Goal: Complete application form

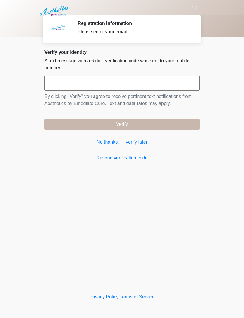
click at [138, 144] on link "No thanks, I'll verify later" at bounding box center [121, 142] width 155 height 7
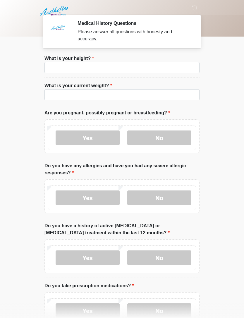
click at [159, 60] on li "What is your height? What is your height?" at bounding box center [121, 66] width 155 height 23
click at [168, 72] on input "What is your height?" at bounding box center [121, 67] width 155 height 11
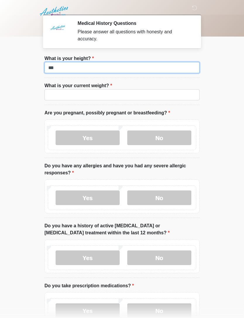
type input "***"
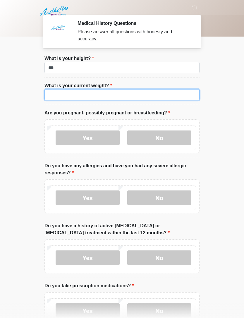
click at [160, 95] on input "What is your current weight?" at bounding box center [121, 94] width 155 height 11
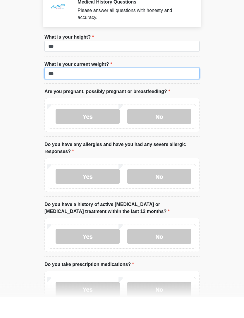
type input "***"
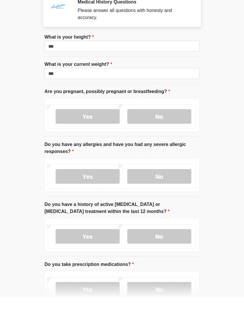
click at [186, 131] on label "No" at bounding box center [159, 138] width 64 height 15
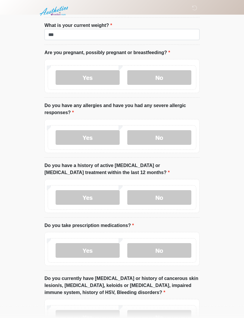
scroll to position [59, 0]
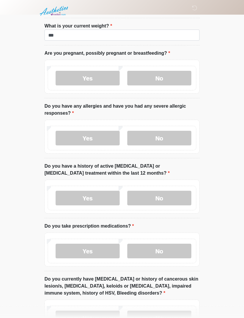
click at [175, 142] on label "No" at bounding box center [159, 138] width 64 height 15
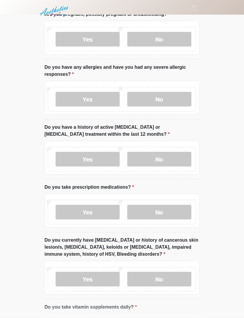
scroll to position [99, 0]
click at [183, 150] on div "Yes No" at bounding box center [122, 159] width 149 height 25
click at [175, 165] on label "No" at bounding box center [159, 159] width 64 height 15
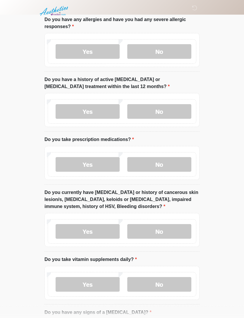
scroll to position [146, 0]
click at [178, 166] on label "No" at bounding box center [159, 164] width 64 height 15
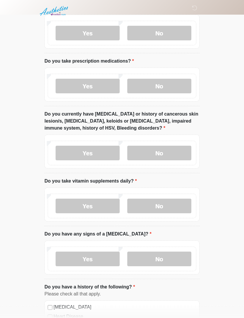
scroll to position [225, 0]
click at [175, 158] on label "No" at bounding box center [159, 152] width 64 height 15
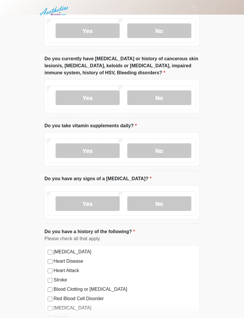
scroll to position [280, 0]
click at [177, 151] on label "No" at bounding box center [159, 151] width 64 height 15
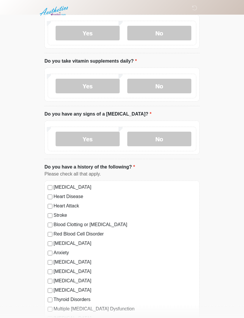
scroll to position [346, 0]
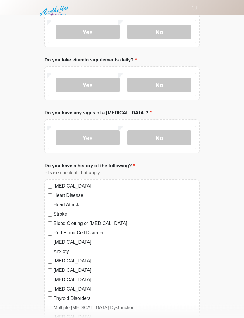
click at [180, 141] on label "No" at bounding box center [159, 138] width 64 height 15
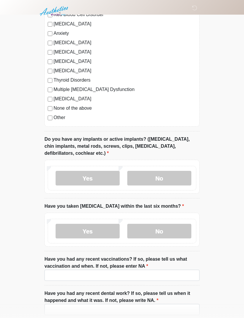
scroll to position [564, 0]
click at [83, 105] on label "None of the above" at bounding box center [125, 108] width 143 height 7
click at [172, 172] on label "No" at bounding box center [159, 178] width 64 height 15
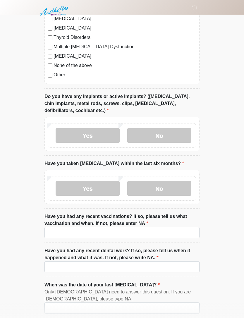
scroll to position [608, 0]
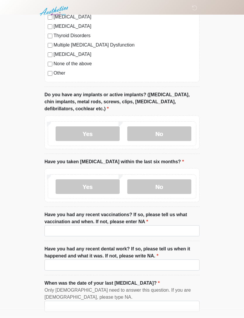
click at [185, 186] on label "No" at bounding box center [159, 187] width 64 height 15
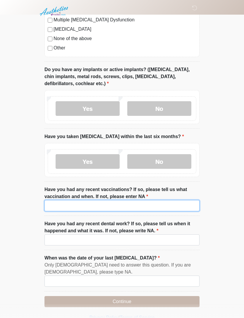
click at [171, 209] on input "Have you had any recent vaccinations? If so, please tell us what vaccination an…" at bounding box center [121, 205] width 155 height 11
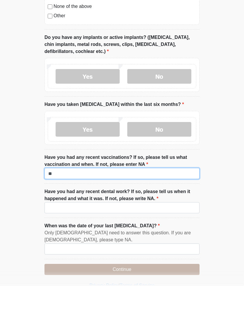
type input "**"
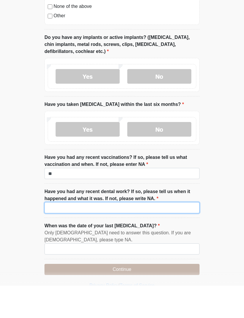
click at [172, 234] on input "Have you had any recent dental work? If so, please tell us when it happened and…" at bounding box center [121, 239] width 155 height 11
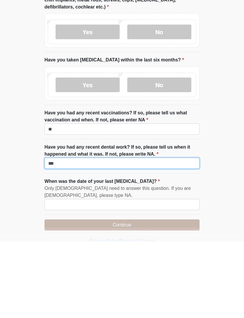
type input "**"
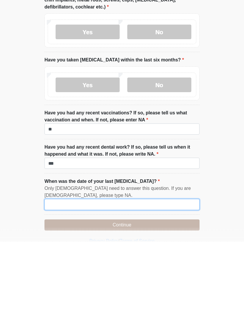
click at [176, 276] on input "When was the date of your last menstrual cycle?" at bounding box center [121, 281] width 155 height 11
type input "*******"
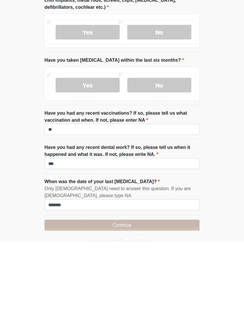
click at [169, 296] on button "Continue" at bounding box center [121, 301] width 155 height 11
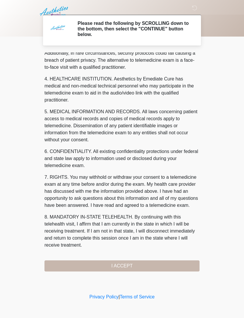
scroll to position [145, 0]
click at [157, 265] on button "I ACCEPT" at bounding box center [121, 265] width 155 height 11
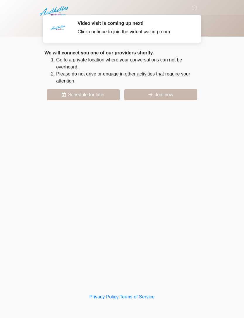
click at [171, 100] on button "Join now" at bounding box center [160, 94] width 73 height 11
